Goal: Communication & Community: Connect with others

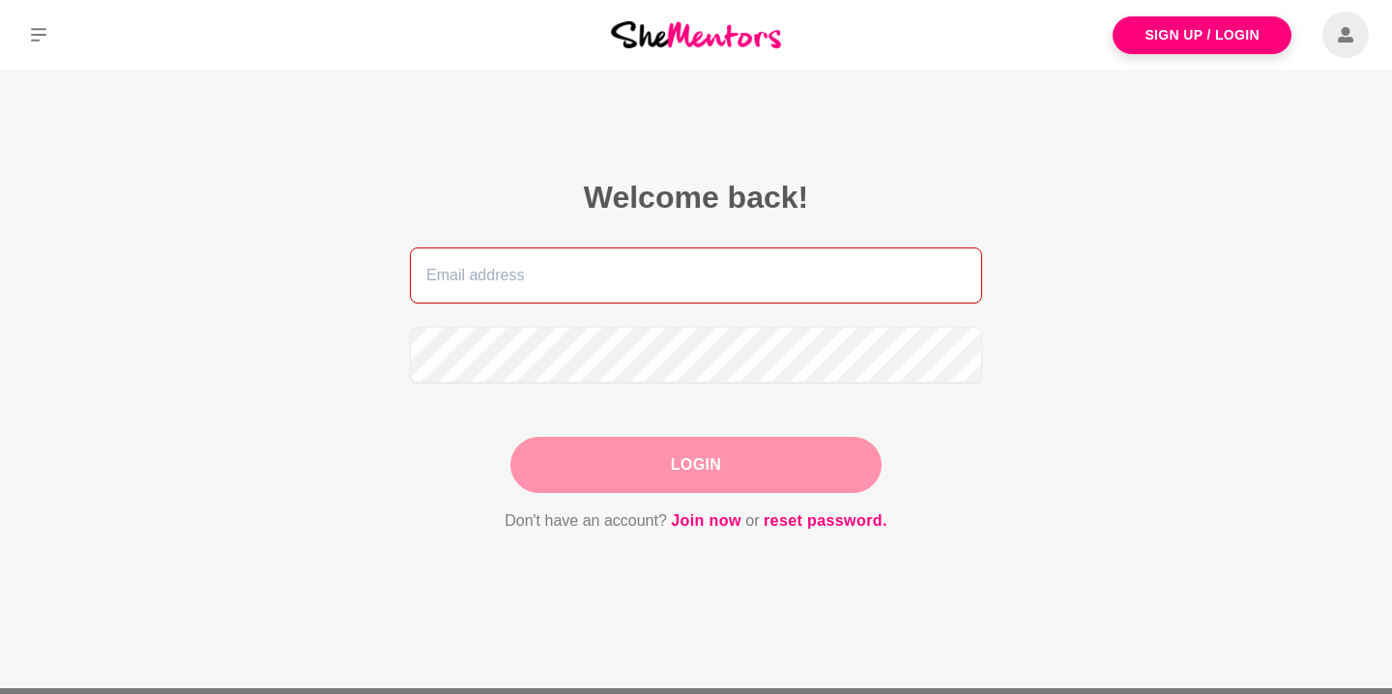
type input "[PERSON_NAME][EMAIL_ADDRESS][DOMAIN_NAME]"
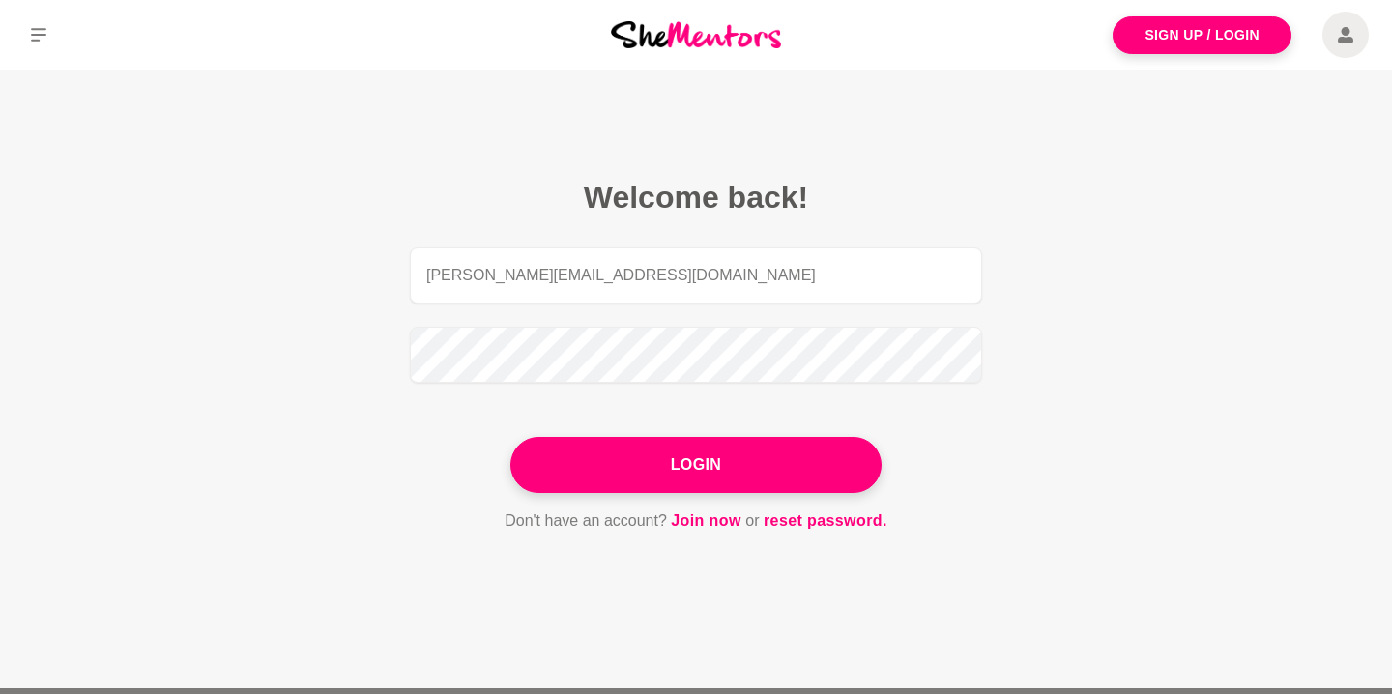
click at [671, 479] on div "Login" at bounding box center [696, 465] width 371 height 56
click at [671, 479] on button "Login" at bounding box center [696, 465] width 371 height 56
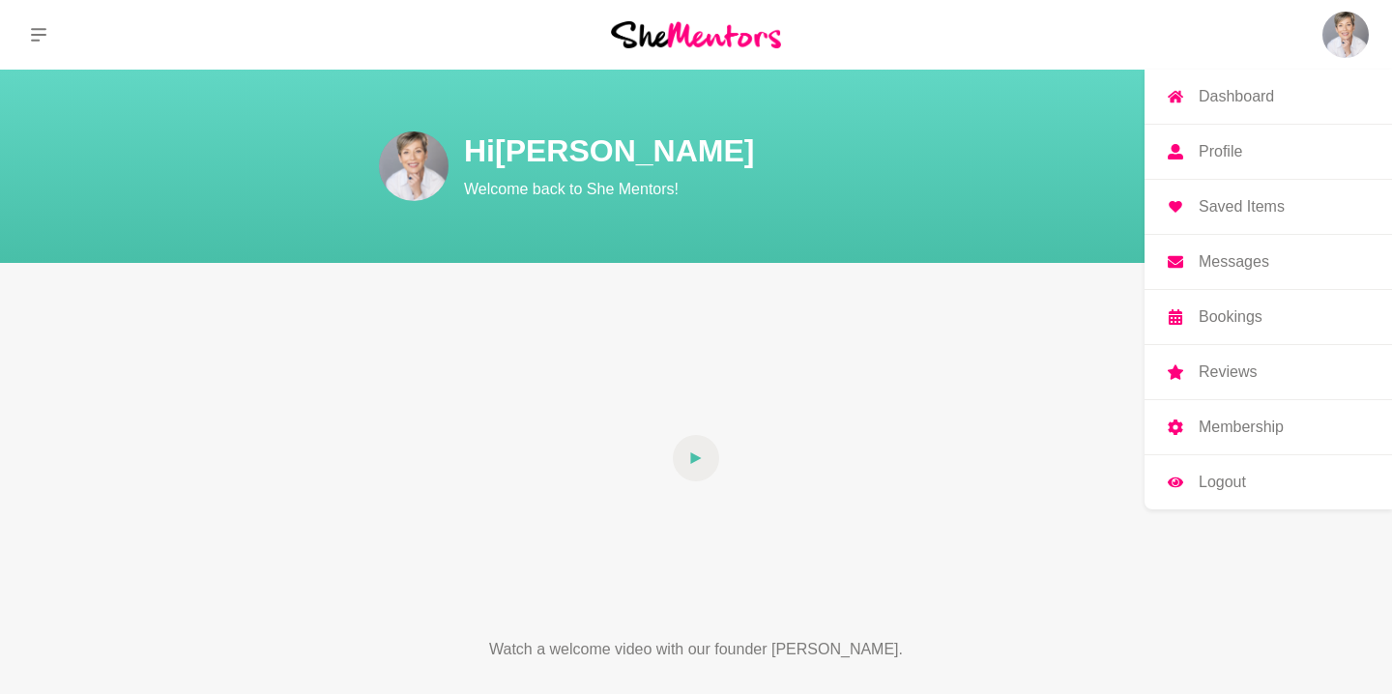
click at [1239, 265] on p "Messages" at bounding box center [1234, 261] width 71 height 15
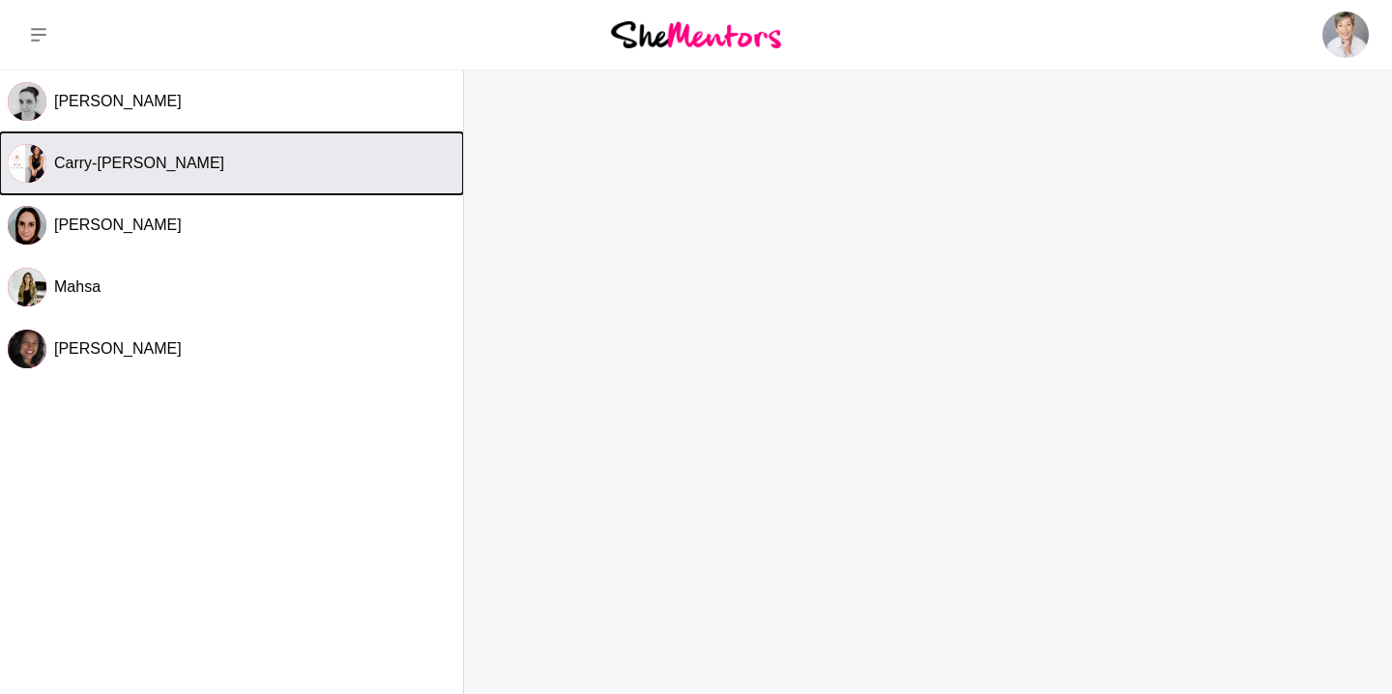
click at [174, 161] on span "Carry-[PERSON_NAME]" at bounding box center [139, 163] width 170 height 16
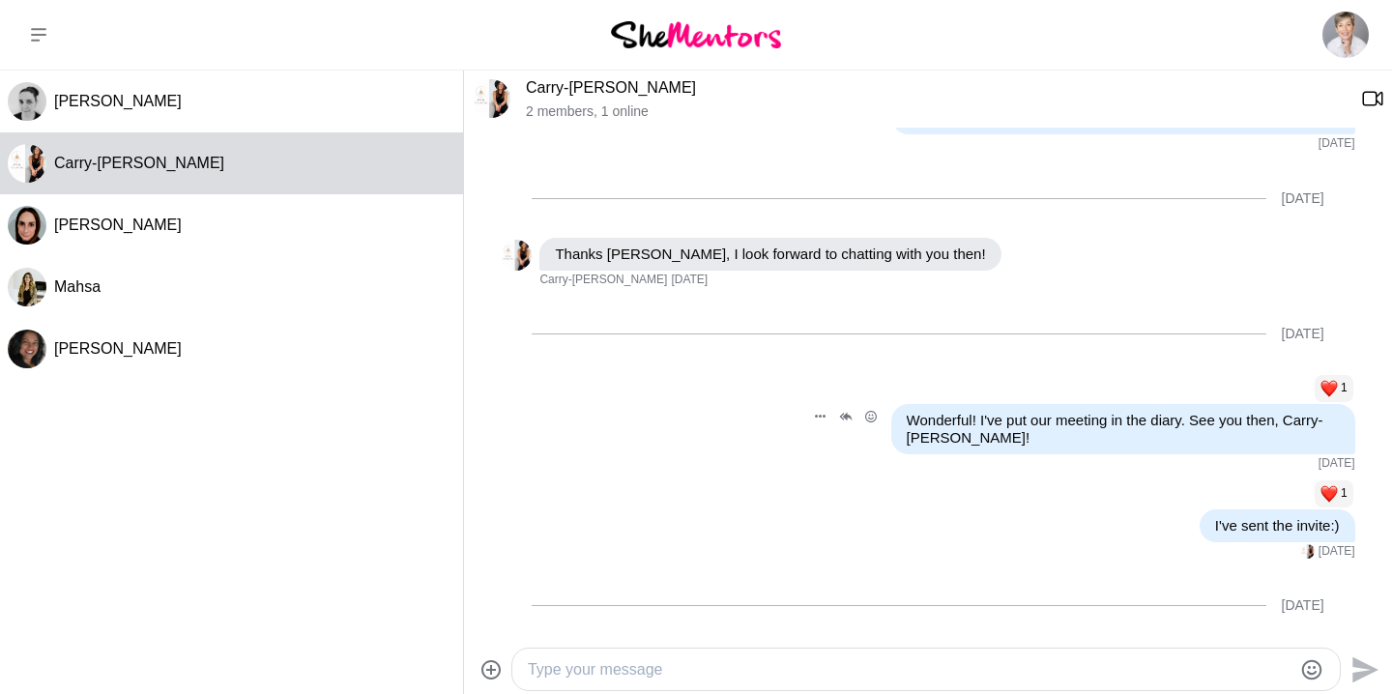
scroll to position [718, 0]
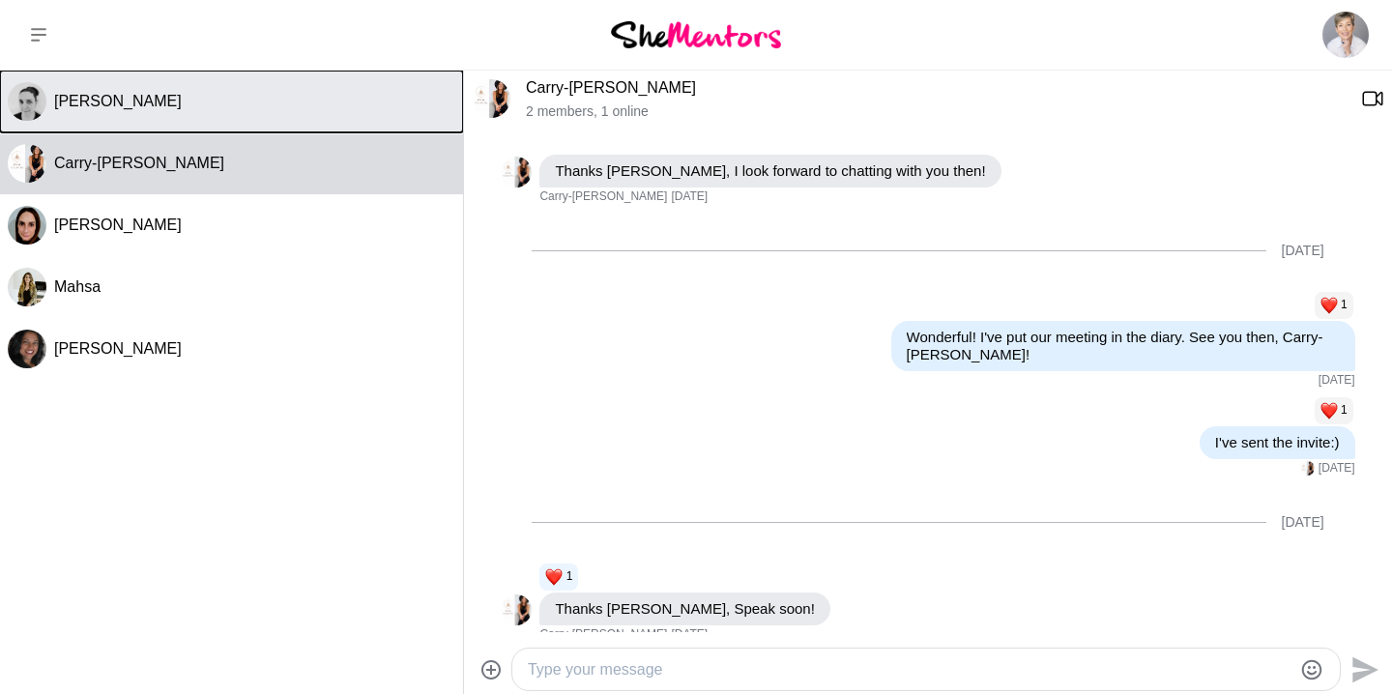
click at [134, 105] on div "[PERSON_NAME]" at bounding box center [254, 101] width 401 height 19
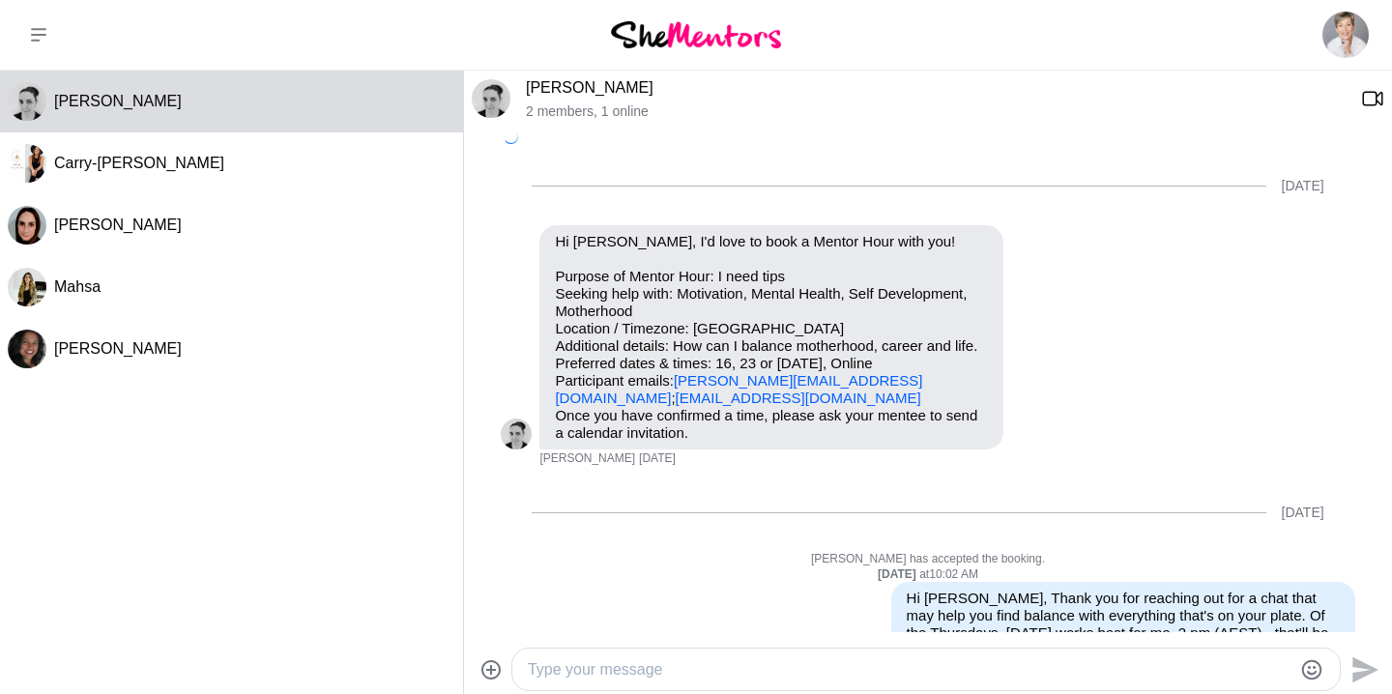
scroll to position [1143, 0]
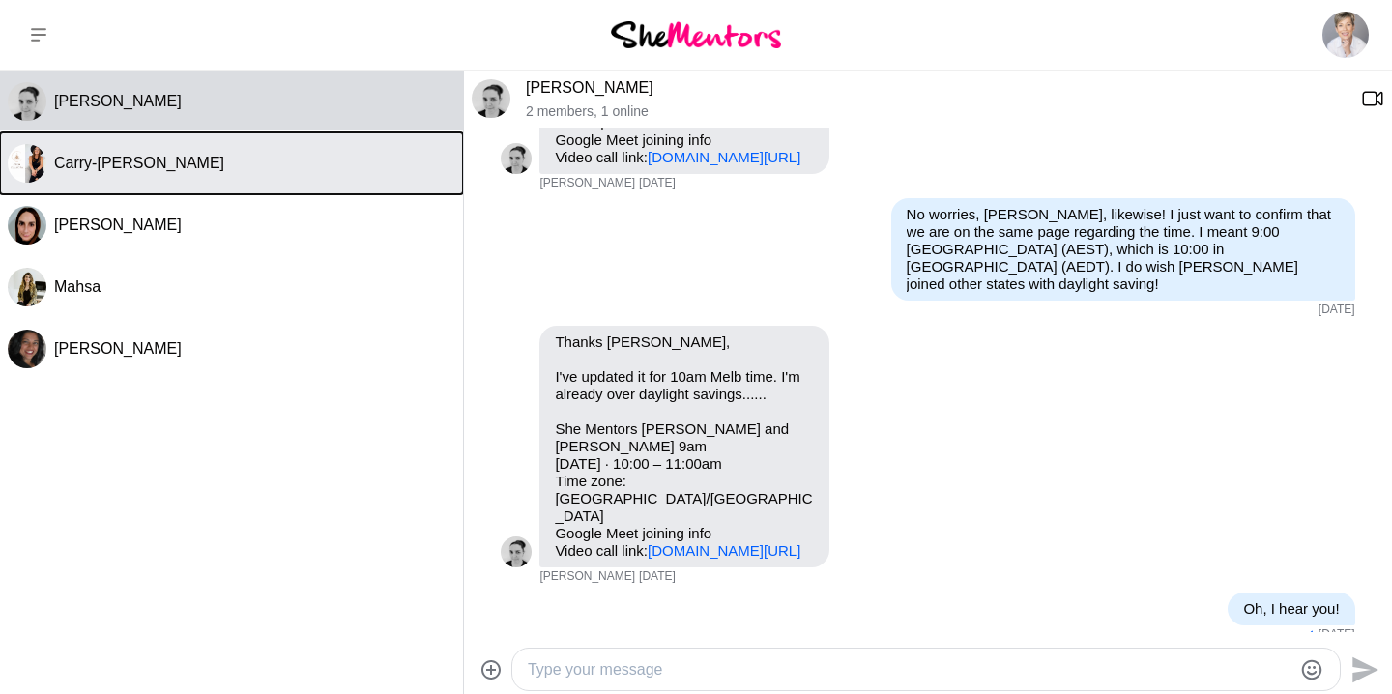
click at [226, 164] on div "Carry-[PERSON_NAME]" at bounding box center [254, 163] width 401 height 19
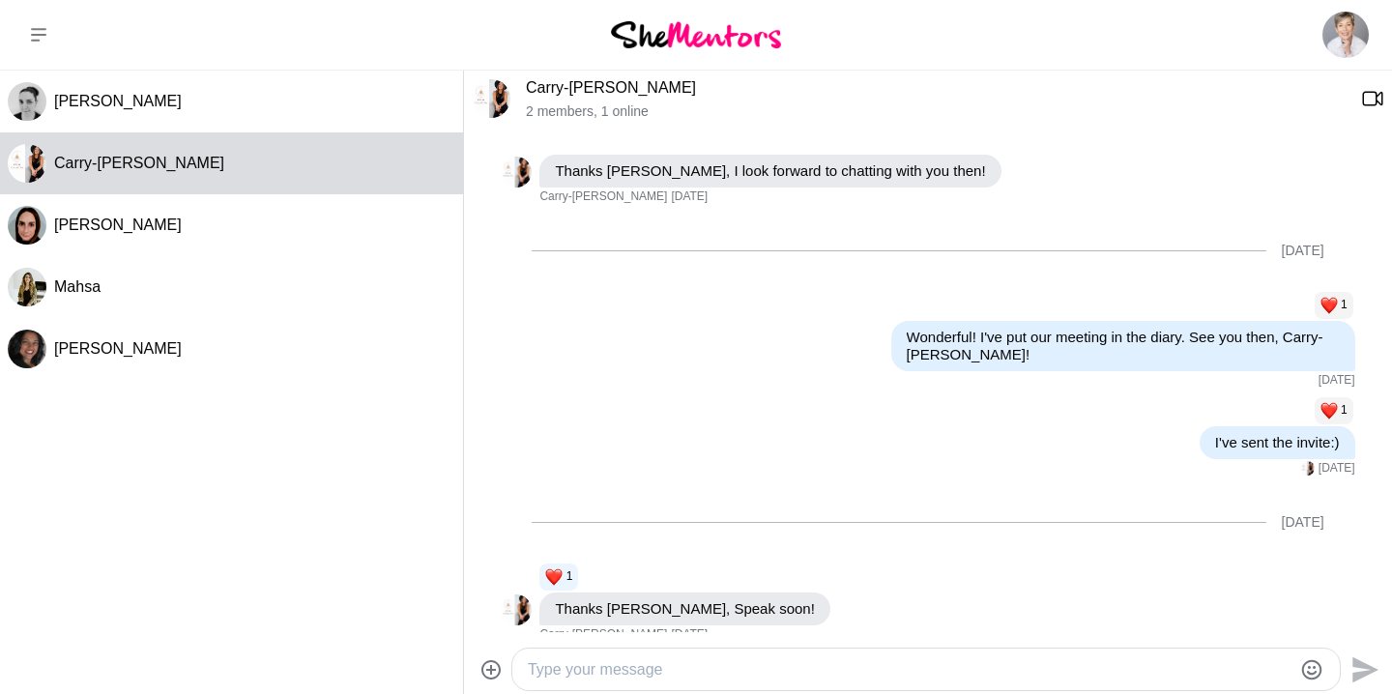
scroll to position [0, 0]
